Goal: Transaction & Acquisition: Obtain resource

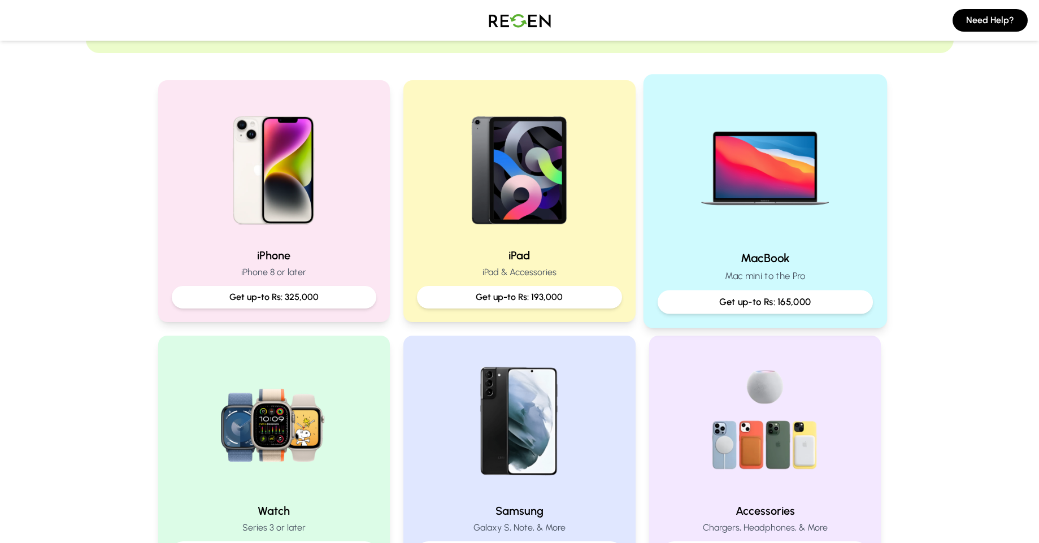
scroll to position [136, 0]
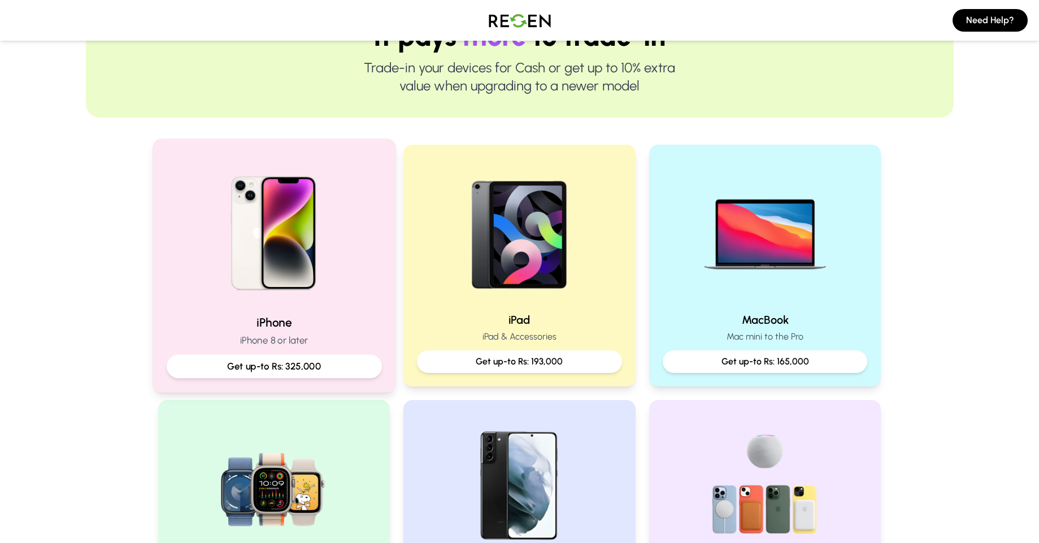
click at [277, 293] on img at bounding box center [274, 229] width 152 height 152
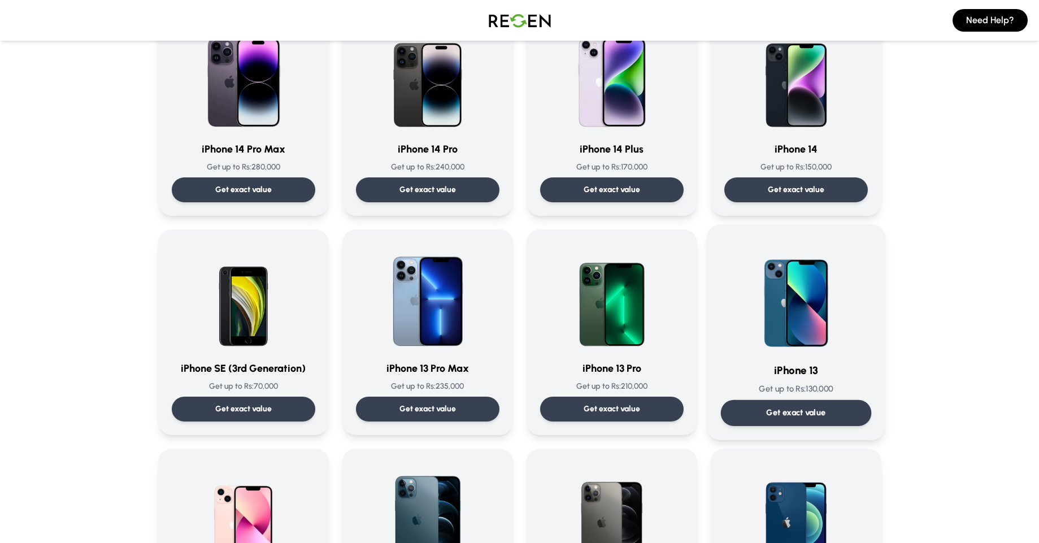
scroll to position [339, 0]
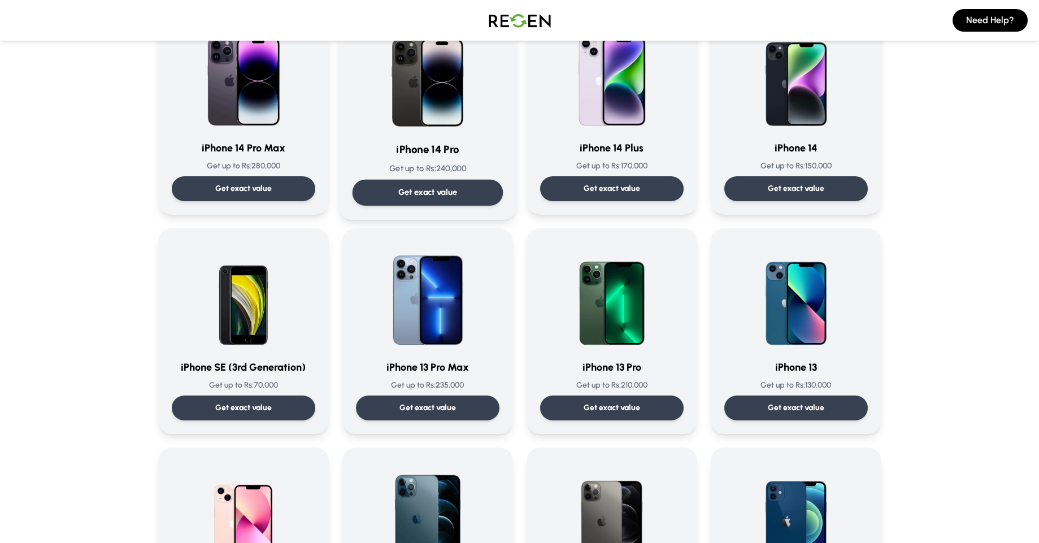
click at [394, 99] on img at bounding box center [428, 75] width 114 height 114
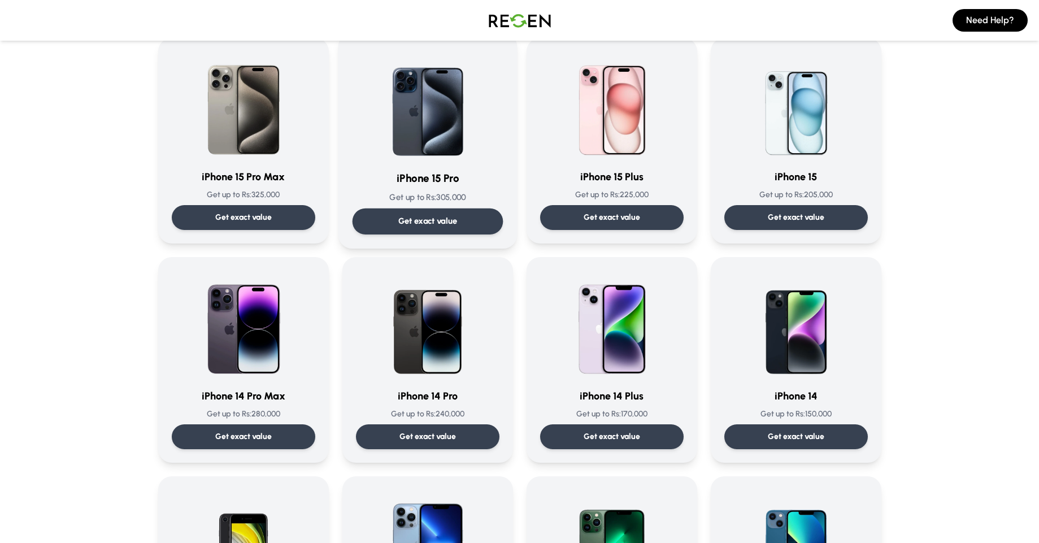
scroll to position [203, 0]
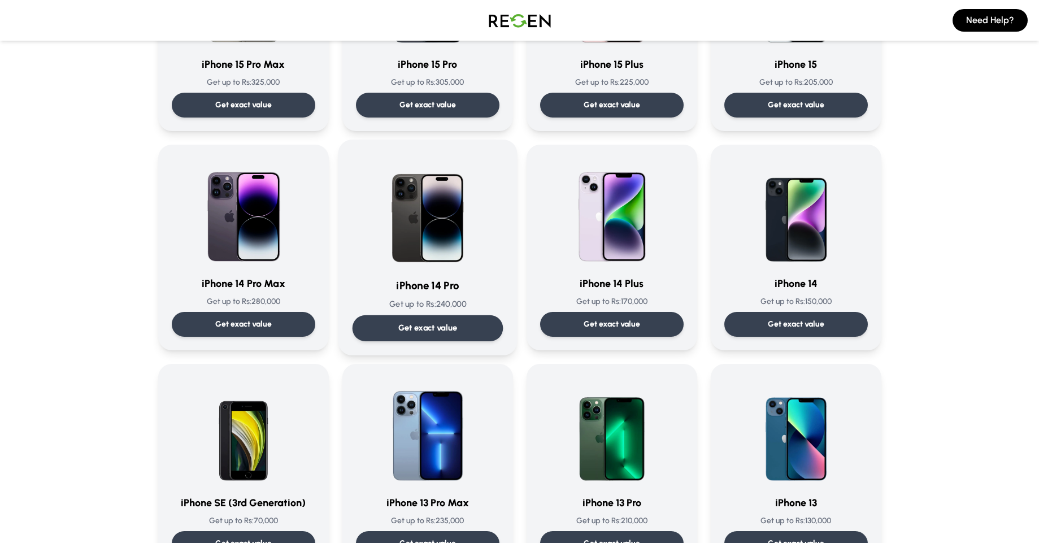
click at [462, 217] on img at bounding box center [428, 211] width 114 height 114
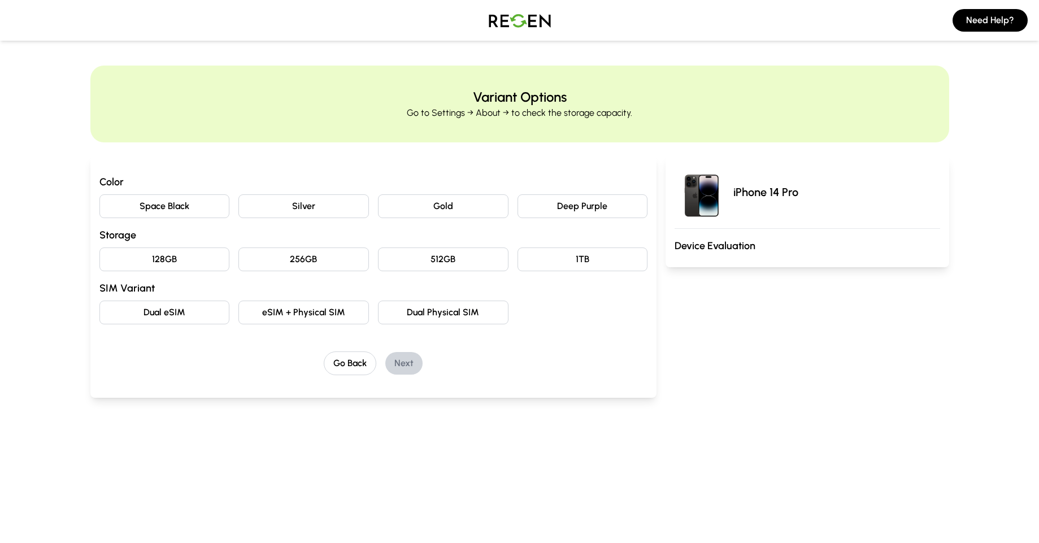
click at [324, 200] on button "Silver" at bounding box center [303, 206] width 130 height 24
click at [314, 253] on button "256GB" at bounding box center [303, 259] width 130 height 24
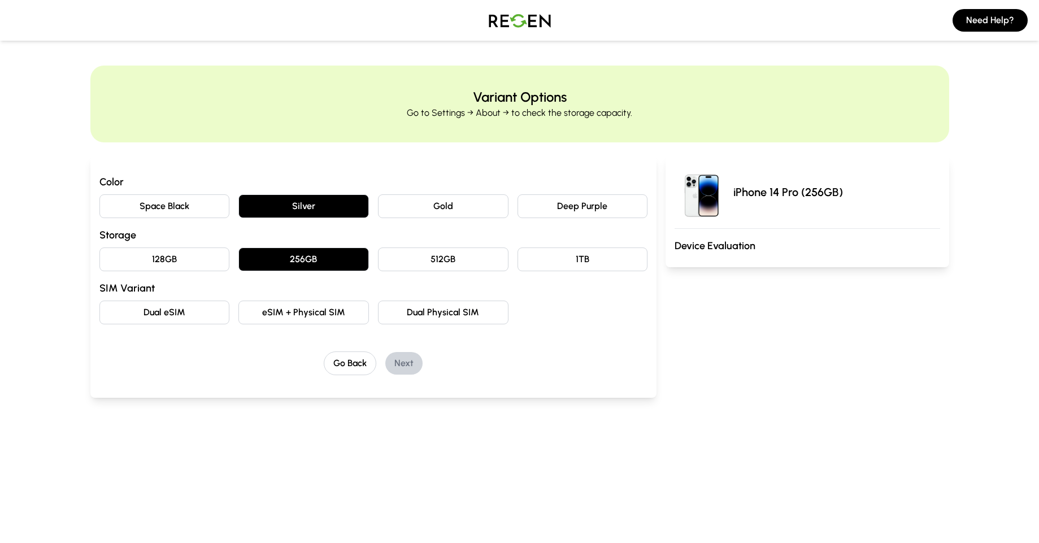
click at [311, 319] on button "eSIM + Physical SIM" at bounding box center [303, 312] width 130 height 24
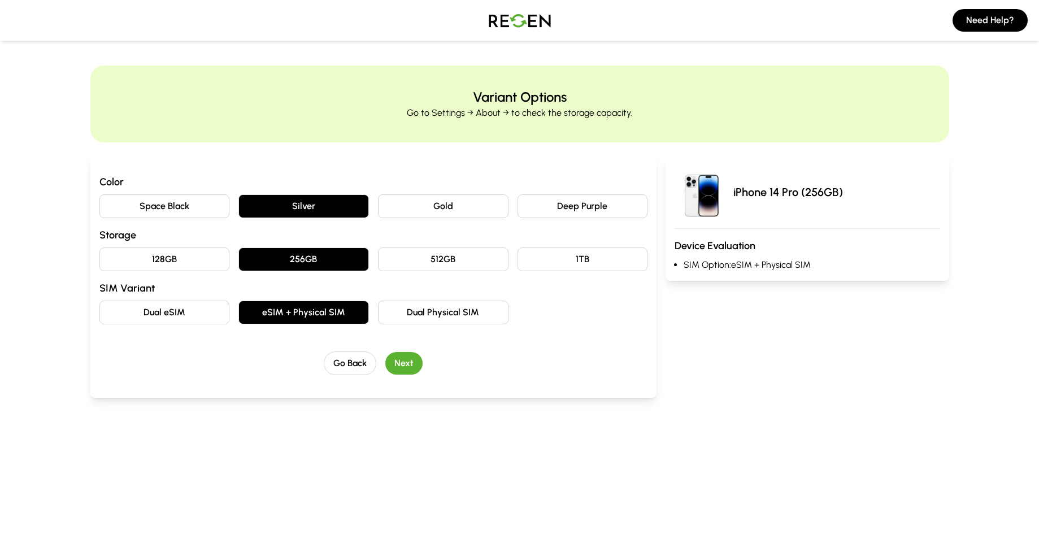
click at [404, 363] on button "Next" at bounding box center [403, 363] width 37 height 23
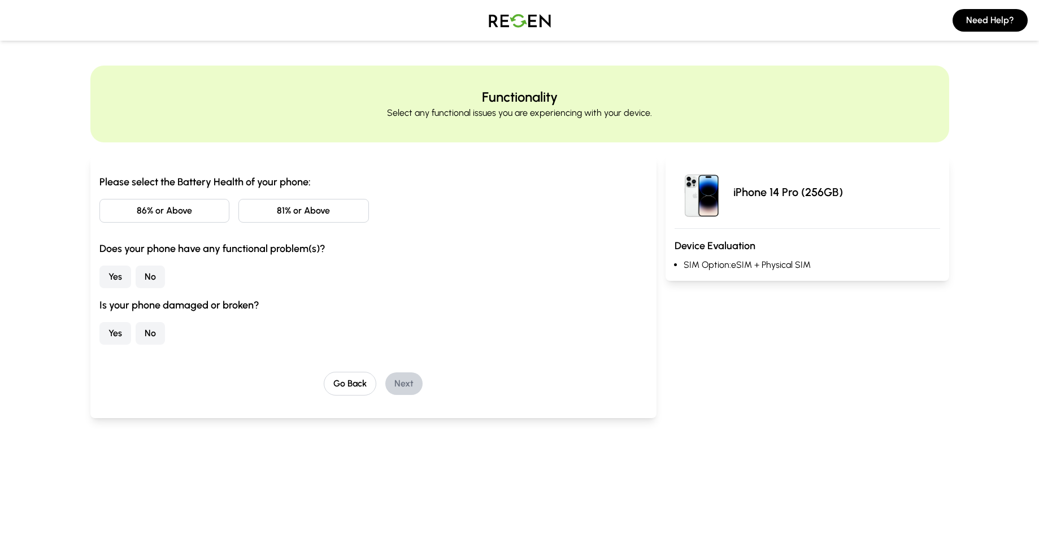
click at [150, 202] on button "86% or Above" at bounding box center [164, 211] width 130 height 24
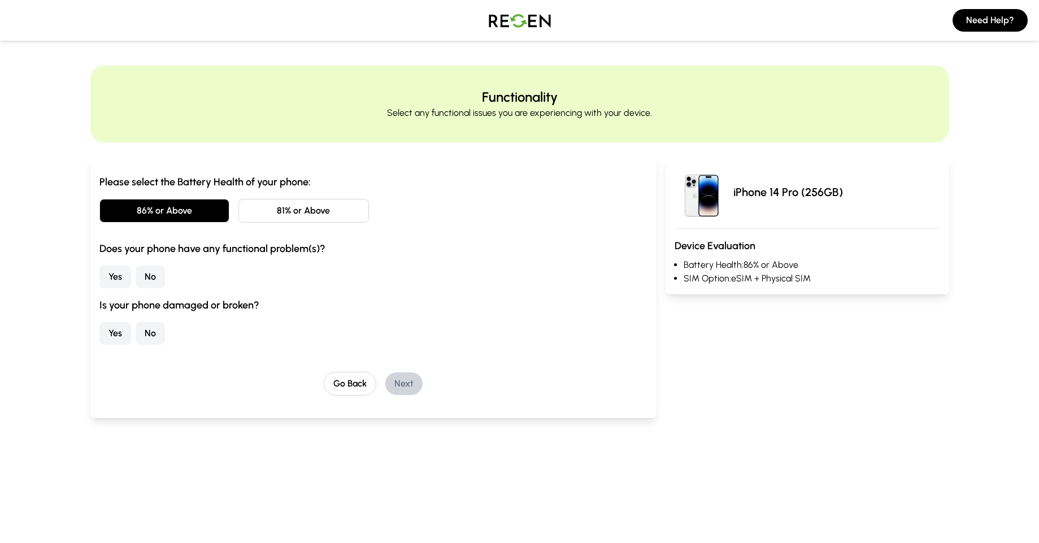
click at [141, 281] on button "No" at bounding box center [150, 276] width 29 height 23
click at [154, 333] on button "No" at bounding box center [150, 333] width 29 height 23
click at [411, 385] on button "Next" at bounding box center [403, 383] width 37 height 23
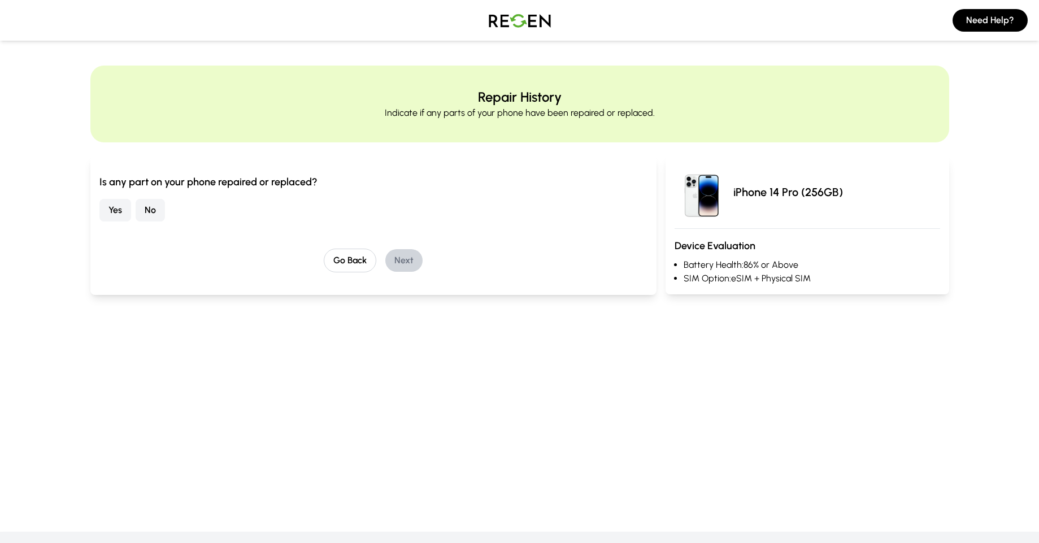
click at [145, 216] on button "No" at bounding box center [150, 210] width 29 height 23
click at [408, 265] on button "Next" at bounding box center [403, 260] width 37 height 23
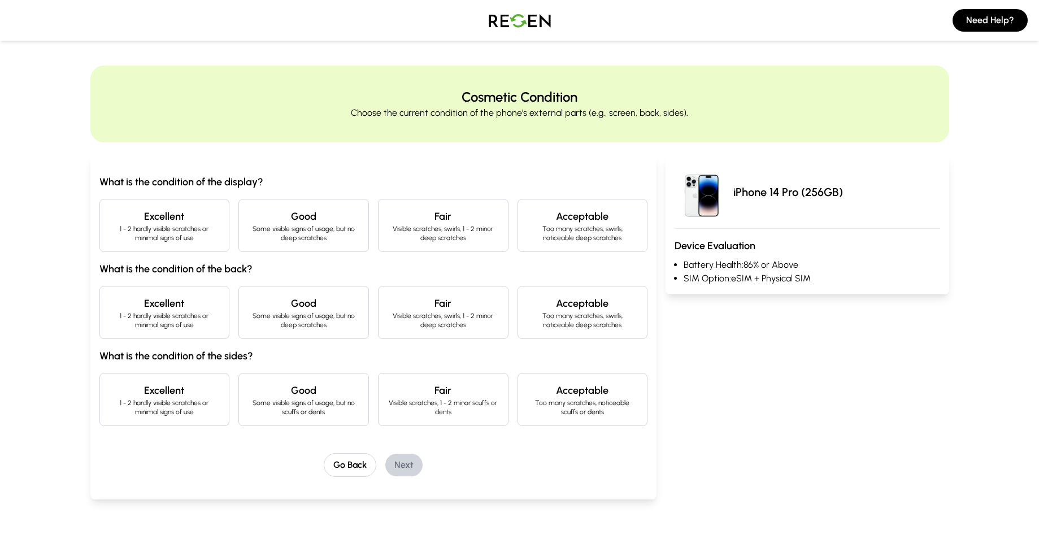
click at [169, 221] on h4 "Excellent" at bounding box center [164, 216] width 111 height 16
click at [194, 318] on p "1 - 2 hardly visible scratches or minimal signs of use" at bounding box center [164, 320] width 111 height 18
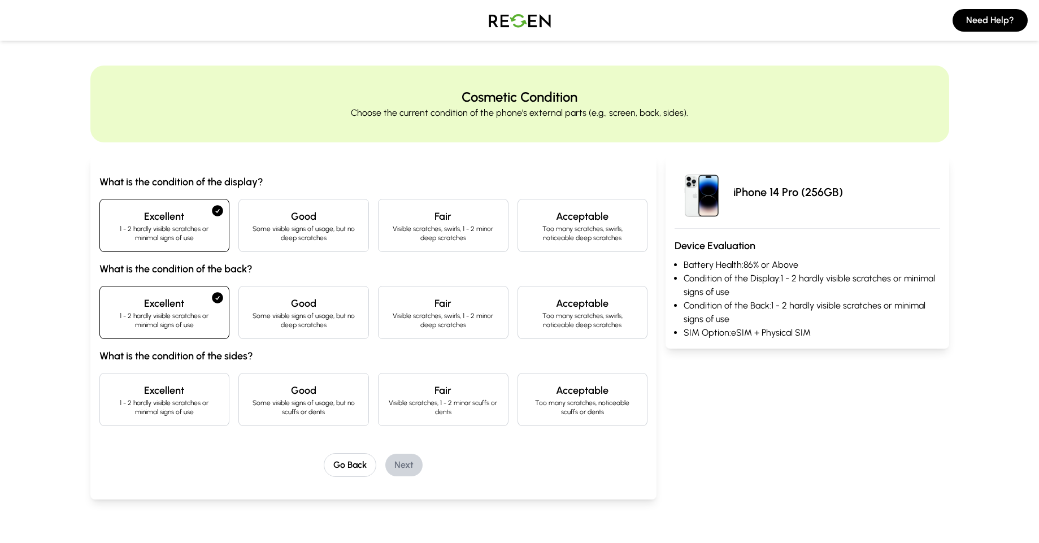
click at [198, 398] on p "1 - 2 hardly visible scratches or minimal signs of use" at bounding box center [164, 407] width 111 height 18
click at [393, 463] on button "Next" at bounding box center [403, 465] width 37 height 23
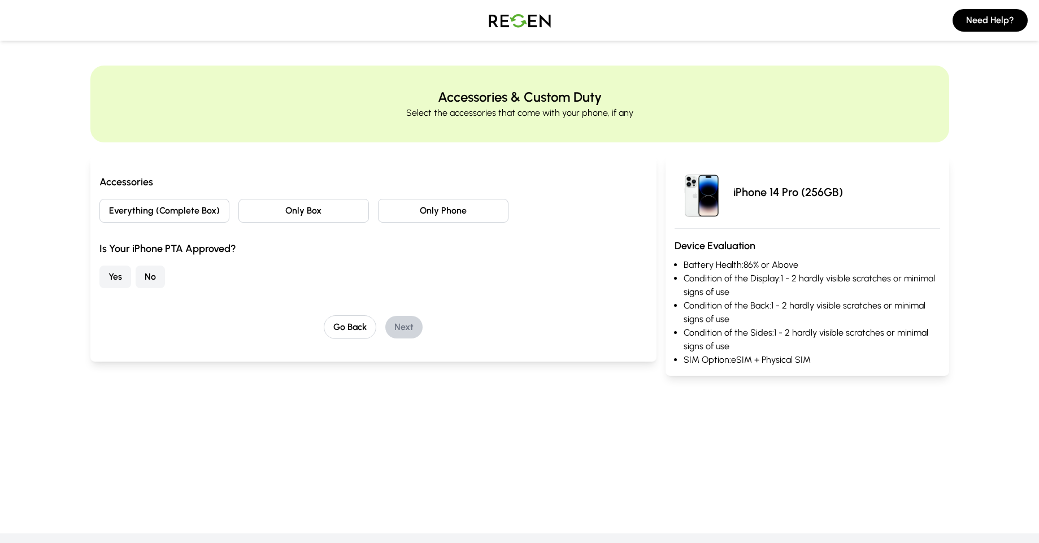
click at [205, 210] on button "Everything (Complete Box)" at bounding box center [164, 211] width 130 height 24
click at [148, 273] on button "No" at bounding box center [150, 276] width 29 height 23
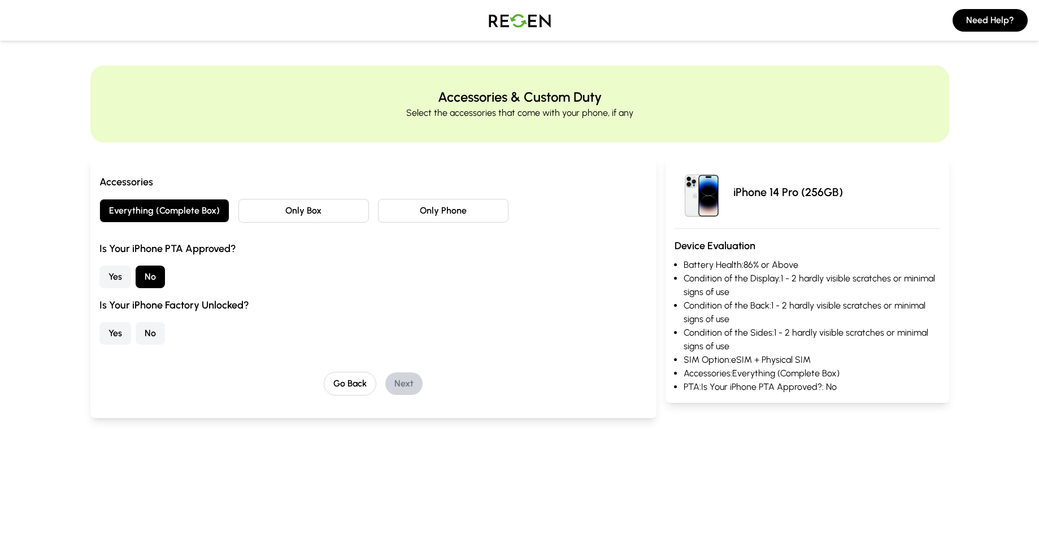
click at [130, 326] on button "Yes" at bounding box center [115, 333] width 32 height 23
click at [387, 382] on button "Next" at bounding box center [403, 383] width 37 height 23
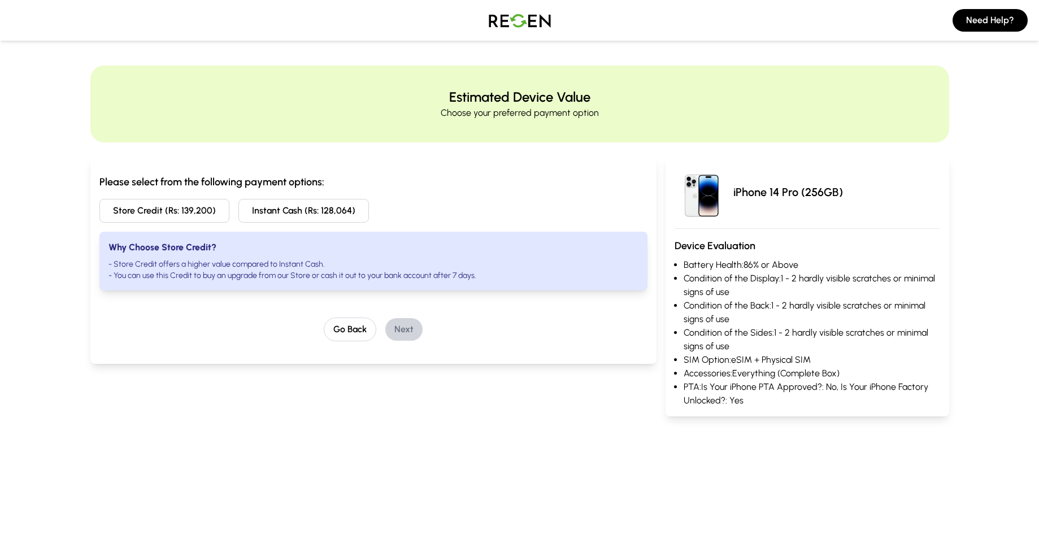
click at [173, 209] on button "Store Credit (Rs: 139,200)" at bounding box center [164, 211] width 130 height 24
click at [378, 328] on div "Go Back Next" at bounding box center [373, 329] width 548 height 24
click at [341, 332] on button "Go Back" at bounding box center [350, 329] width 53 height 24
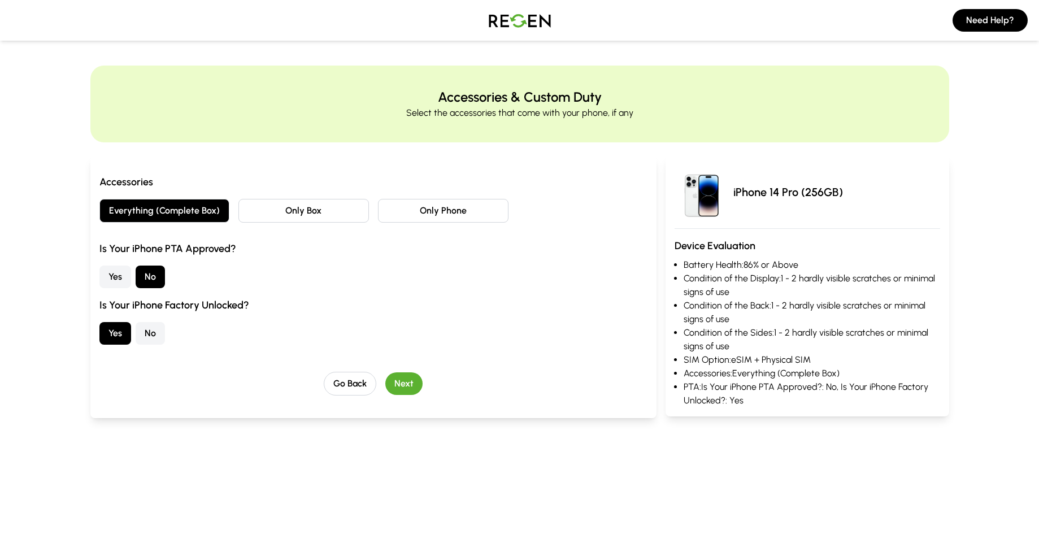
click at [123, 276] on button "Yes" at bounding box center [115, 276] width 32 height 23
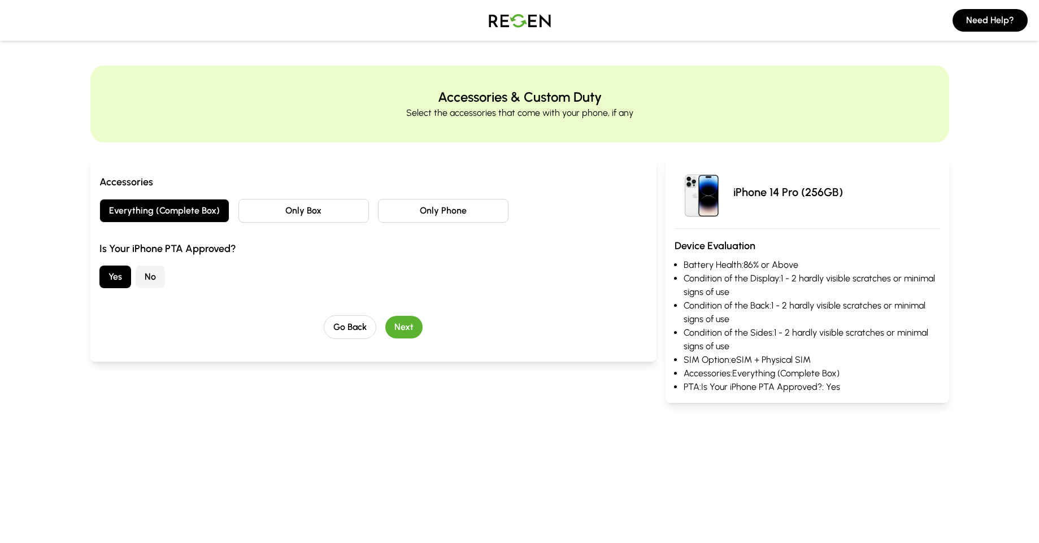
click at [395, 333] on button "Next" at bounding box center [403, 327] width 37 height 23
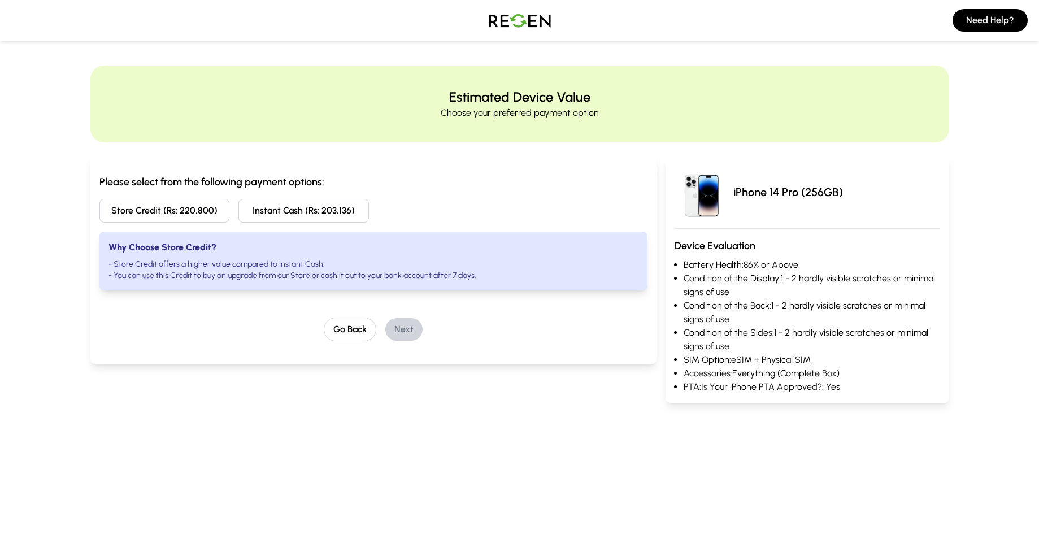
click at [167, 208] on button "Store Credit (Rs: 220,800)" at bounding box center [164, 211] width 130 height 24
click at [298, 217] on button "Instant Cash (Rs: 203,136)" at bounding box center [303, 211] width 130 height 24
click at [164, 214] on button "Store Credit (Rs: 220,800)" at bounding box center [164, 211] width 130 height 24
click at [352, 328] on button "Go Back" at bounding box center [350, 329] width 53 height 24
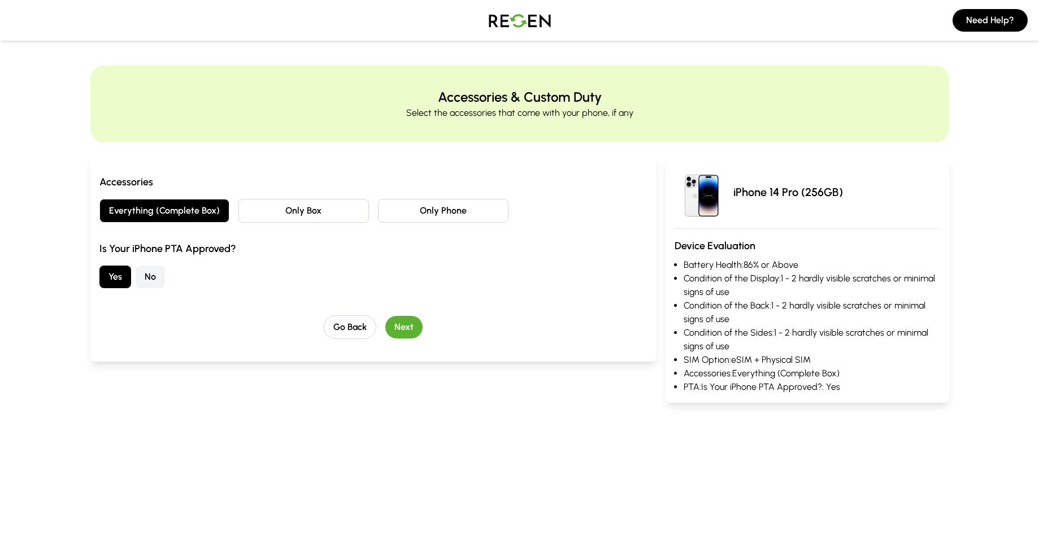
click at [140, 278] on button "No" at bounding box center [150, 276] width 29 height 23
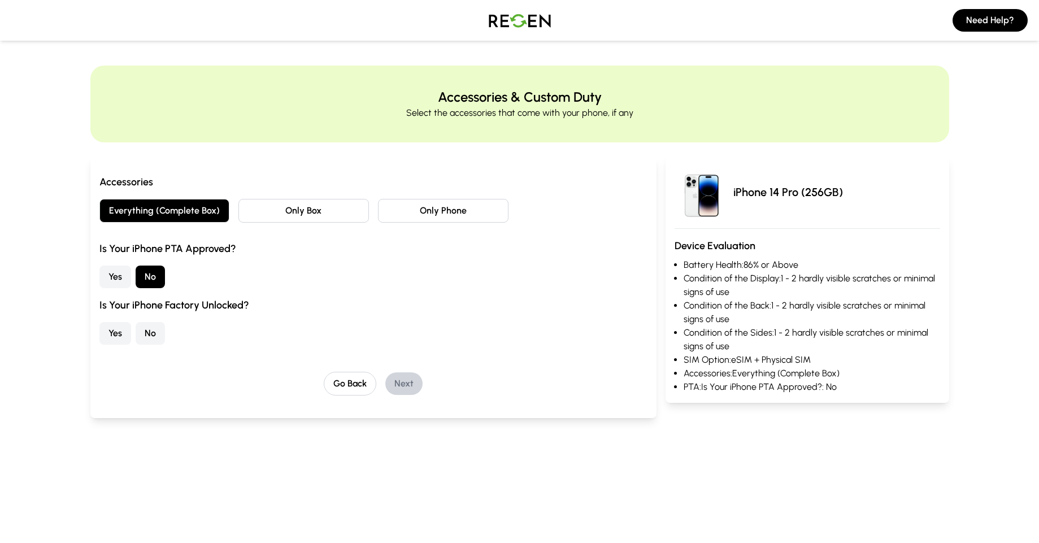
click at [116, 331] on button "Yes" at bounding box center [115, 333] width 32 height 23
click at [419, 380] on button "Next" at bounding box center [403, 383] width 37 height 23
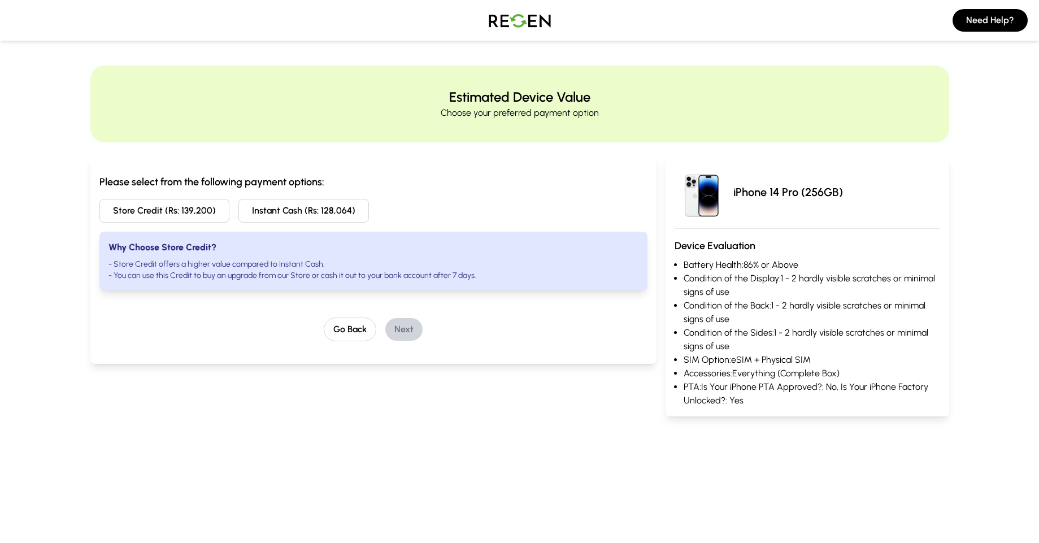
click at [184, 211] on button "Store Credit (Rs: 139,200)" at bounding box center [164, 211] width 130 height 24
click at [371, 331] on button "Go Back" at bounding box center [350, 329] width 53 height 24
